Goal: Navigation & Orientation: Find specific page/section

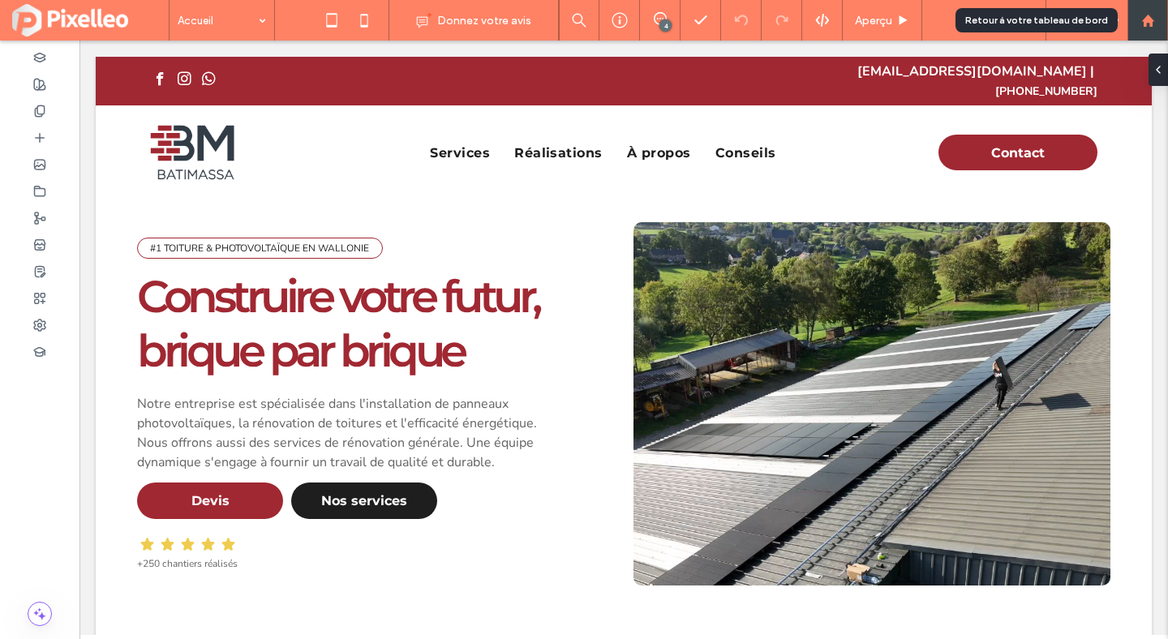
click at [1153, 28] on div at bounding box center [1147, 20] width 41 height 41
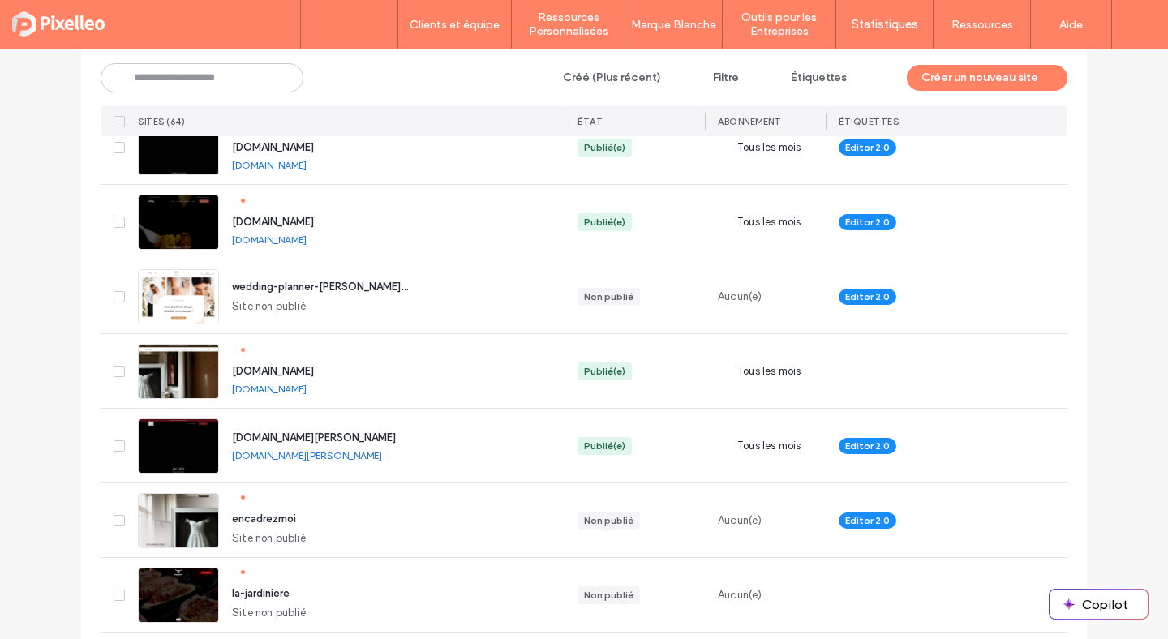
scroll to position [1765, 0]
